Goal: Task Accomplishment & Management: Manage account settings

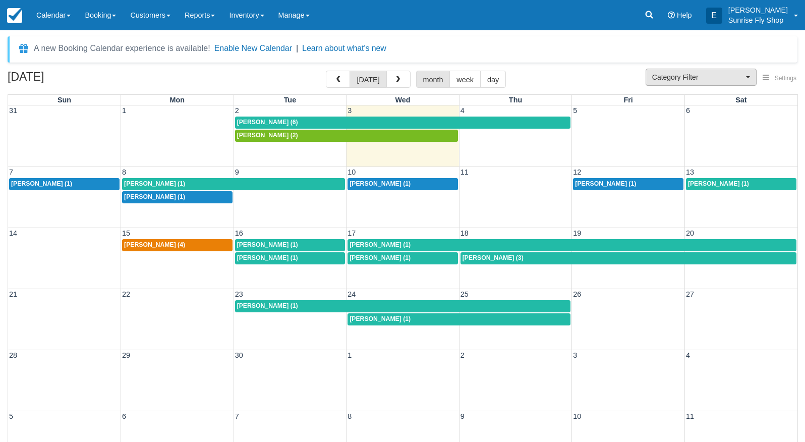
click at [678, 79] on span "Category Filter" at bounding box center [697, 77] width 91 height 10
click at [679, 114] on link "Sunrise Suites Lodging" at bounding box center [701, 111] width 110 height 16
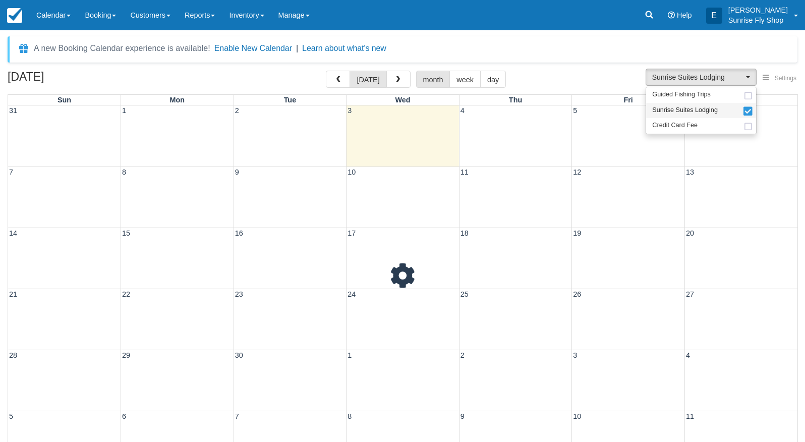
scroll to position [9, 0]
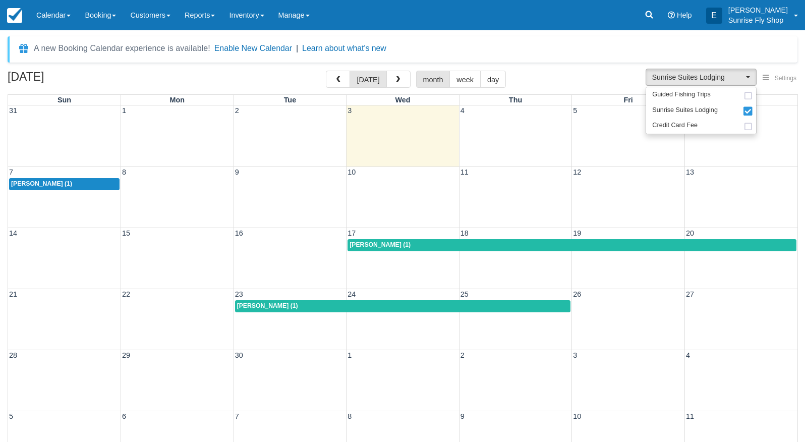
click at [603, 47] on div "A new Booking Calendar experience is available! Enable New Calendar | Learn abo…" at bounding box center [403, 49] width 790 height 26
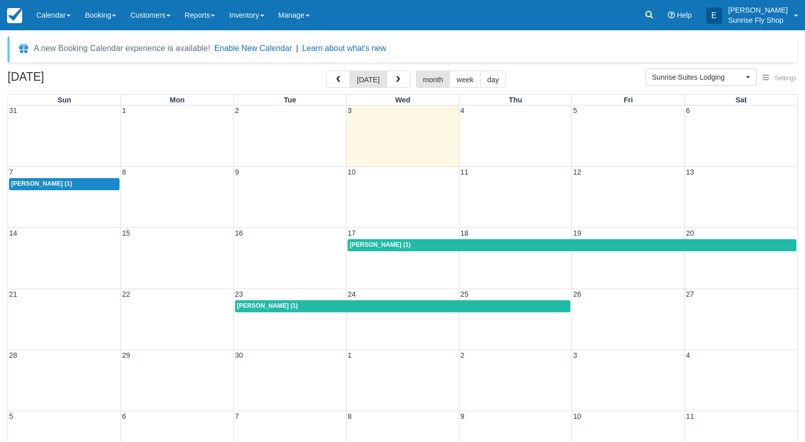
click at [603, 47] on div "A new Booking Calendar experience is available! Enable New Calendar | Learn abo…" at bounding box center [403, 49] width 790 height 26
click at [704, 79] on span "Sunrise Suites Lodging" at bounding box center [697, 77] width 91 height 10
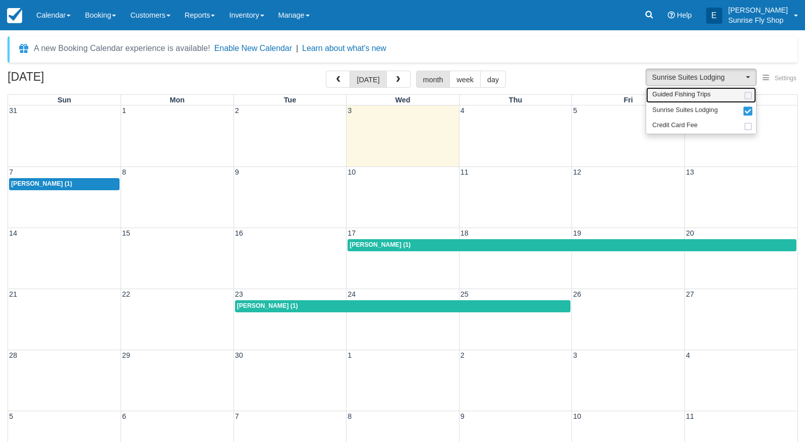
click at [670, 94] on span "Guided Fishing Trips" at bounding box center [681, 94] width 59 height 9
select select "2"
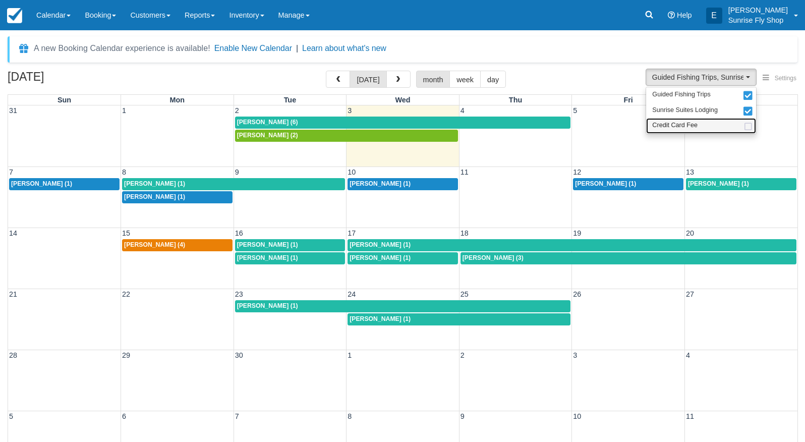
click at [673, 120] on link "Credit Card Fee" at bounding box center [701, 126] width 110 height 16
click at [674, 117] on link "Sunrise Suites Lodging" at bounding box center [701, 111] width 110 height 16
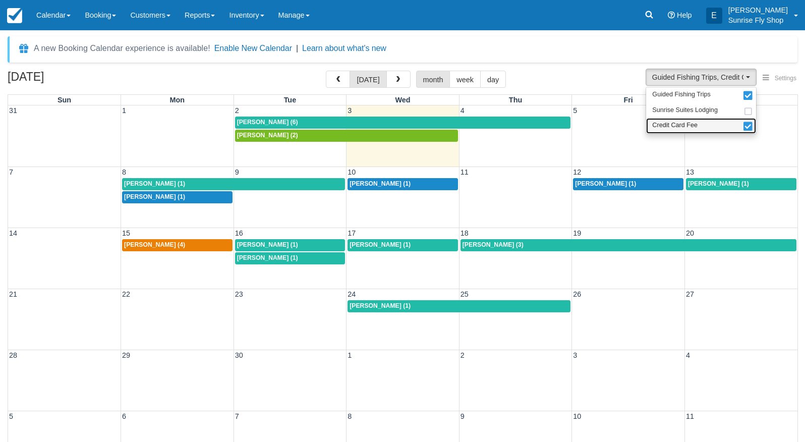
click at [674, 124] on span "Credit Card Fee" at bounding box center [674, 125] width 45 height 9
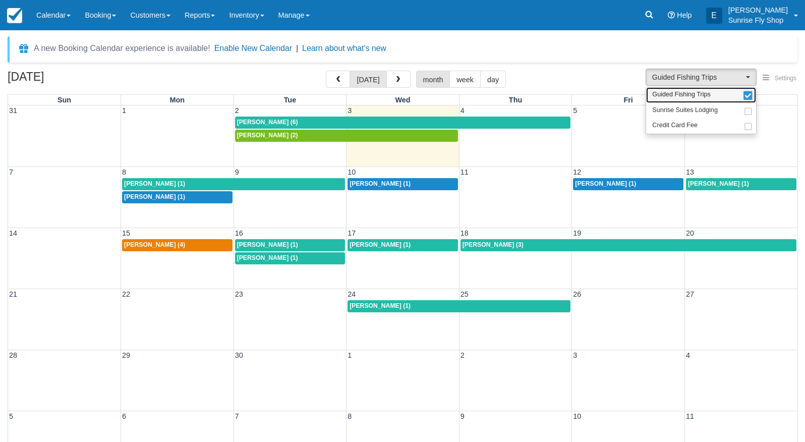
click at [673, 94] on span "Guided Fishing Trips" at bounding box center [681, 94] width 59 height 9
select select
